Goal: Check status: Check status

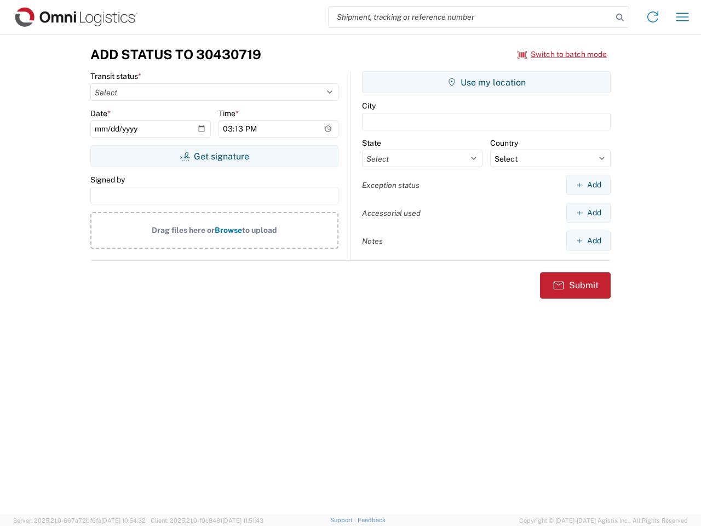
click at [470, 17] on input "search" at bounding box center [471, 17] width 284 height 21
click at [620, 18] on icon at bounding box center [619, 17] width 15 height 15
click at [653, 17] on icon at bounding box center [653, 17] width 18 height 18
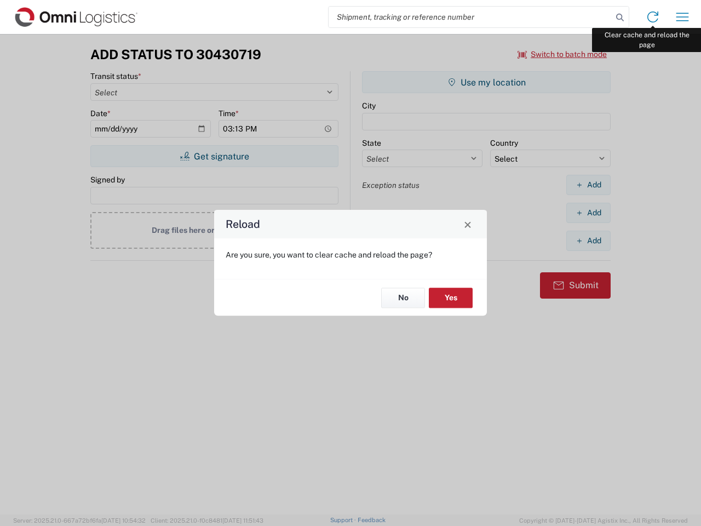
click at [682, 17] on div "Reload Are you sure, you want to clear cache and reload the page? No Yes" at bounding box center [350, 263] width 701 height 526
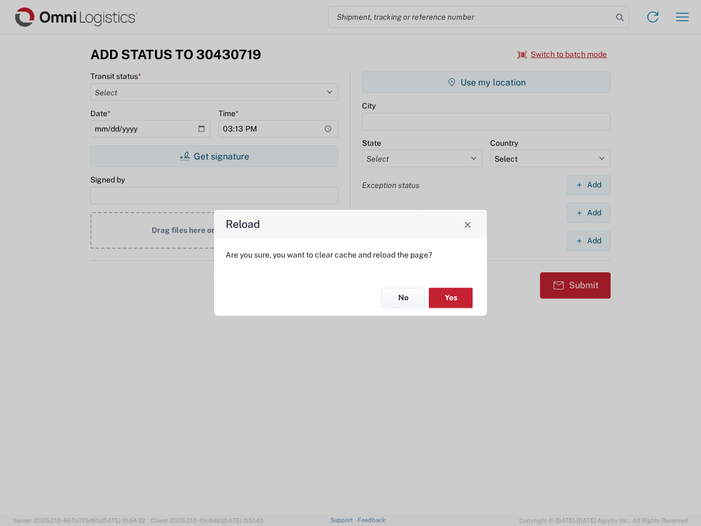
click at [562, 54] on div "Reload Are you sure, you want to clear cache and reload the page? No Yes" at bounding box center [350, 263] width 701 height 526
click at [214, 156] on div "Reload Are you sure, you want to clear cache and reload the page? No Yes" at bounding box center [350, 263] width 701 height 526
click at [486, 82] on div "Reload Are you sure, you want to clear cache and reload the page? No Yes" at bounding box center [350, 263] width 701 height 526
click at [588, 185] on div "Reload Are you sure, you want to clear cache and reload the page? No Yes" at bounding box center [350, 263] width 701 height 526
click at [588, 212] on div "Reload Are you sure, you want to clear cache and reload the page? No Yes" at bounding box center [350, 263] width 701 height 526
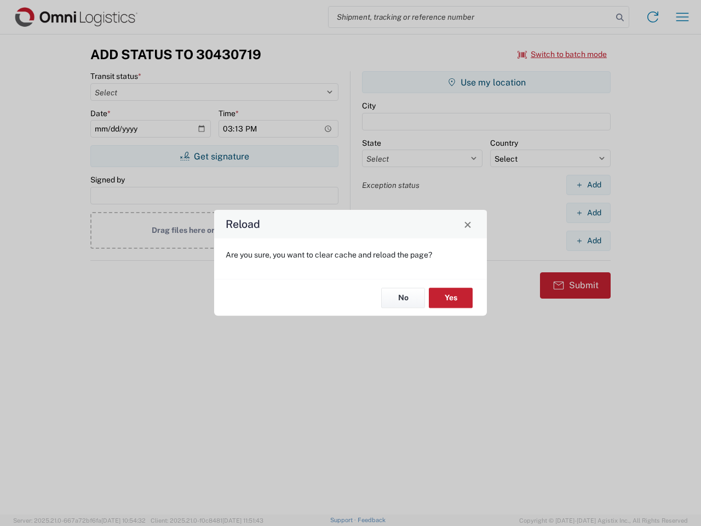
click at [588, 240] on div "Reload Are you sure, you want to clear cache and reload the page? No Yes" at bounding box center [350, 263] width 701 height 526
